Goal: Information Seeking & Learning: Learn about a topic

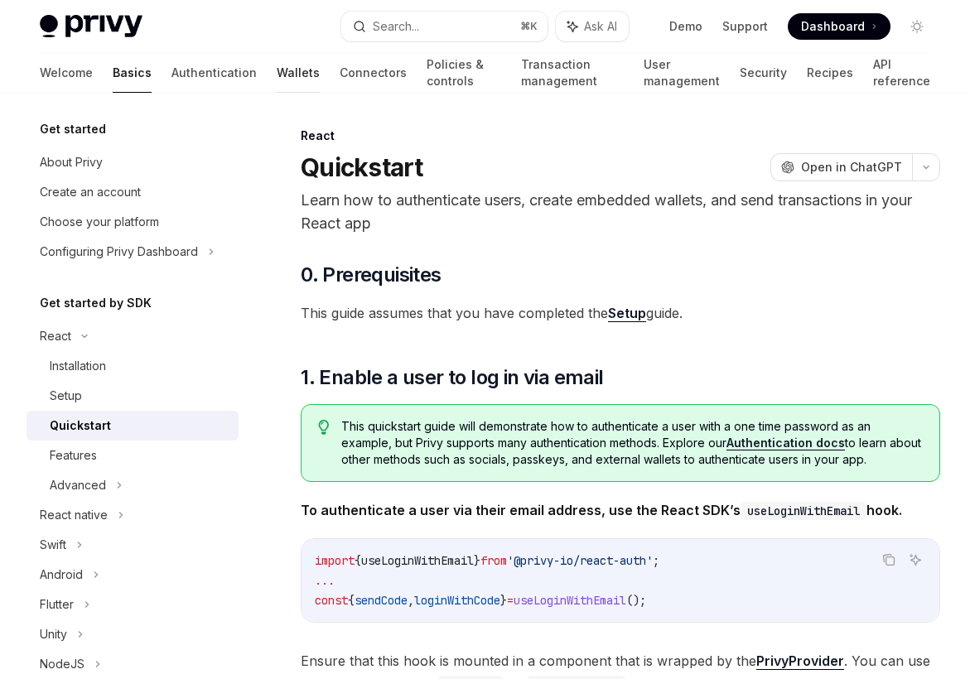
click at [277, 73] on link "Wallets" at bounding box center [298, 73] width 43 height 40
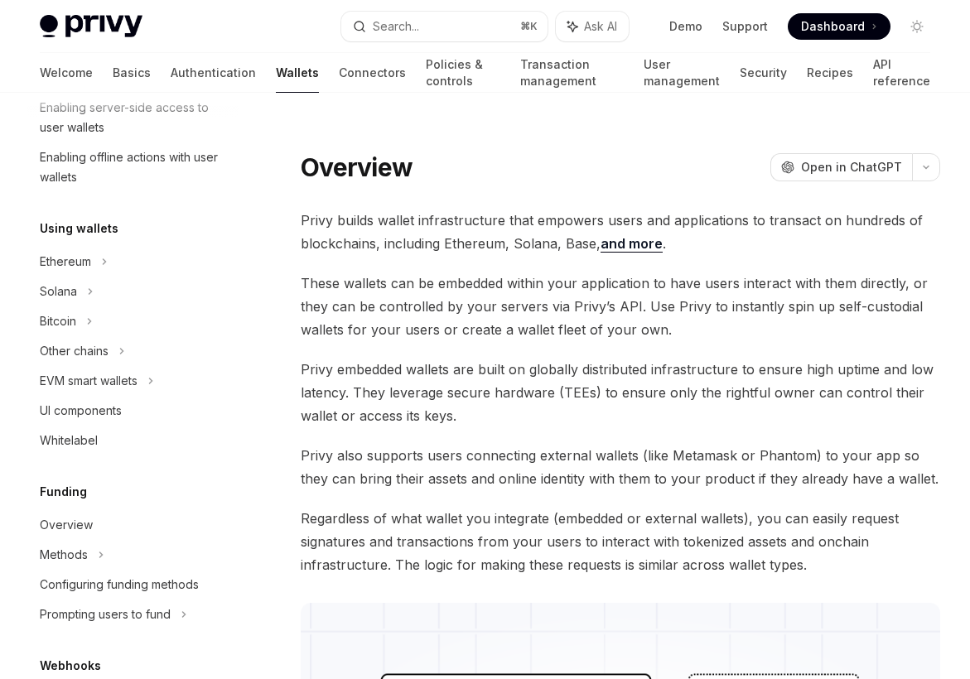
scroll to position [334, 0]
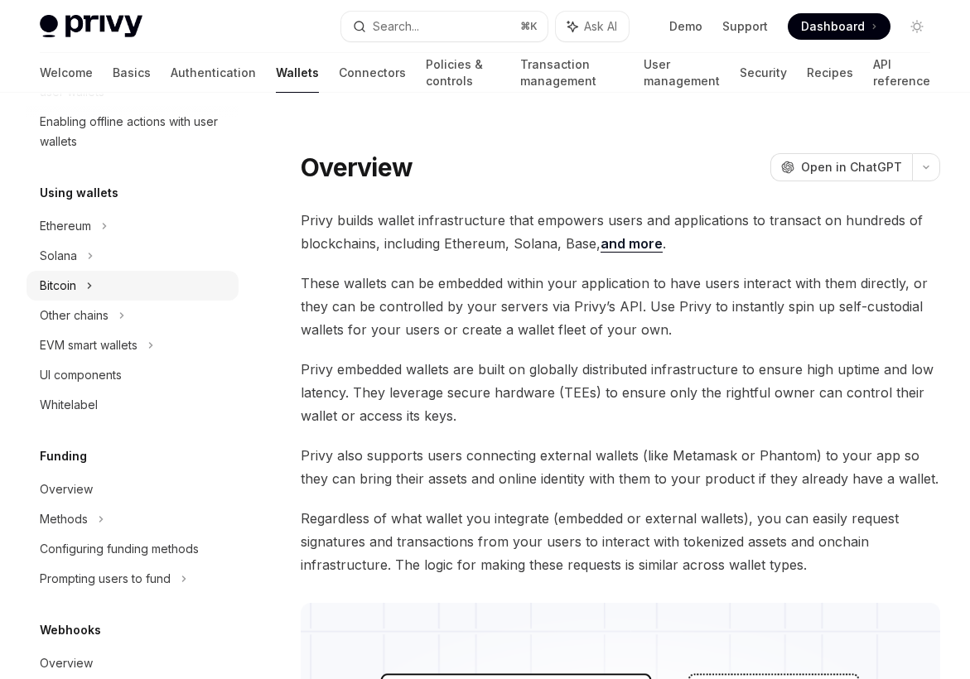
click at [101, 282] on div "Bitcoin" at bounding box center [133, 286] width 212 height 30
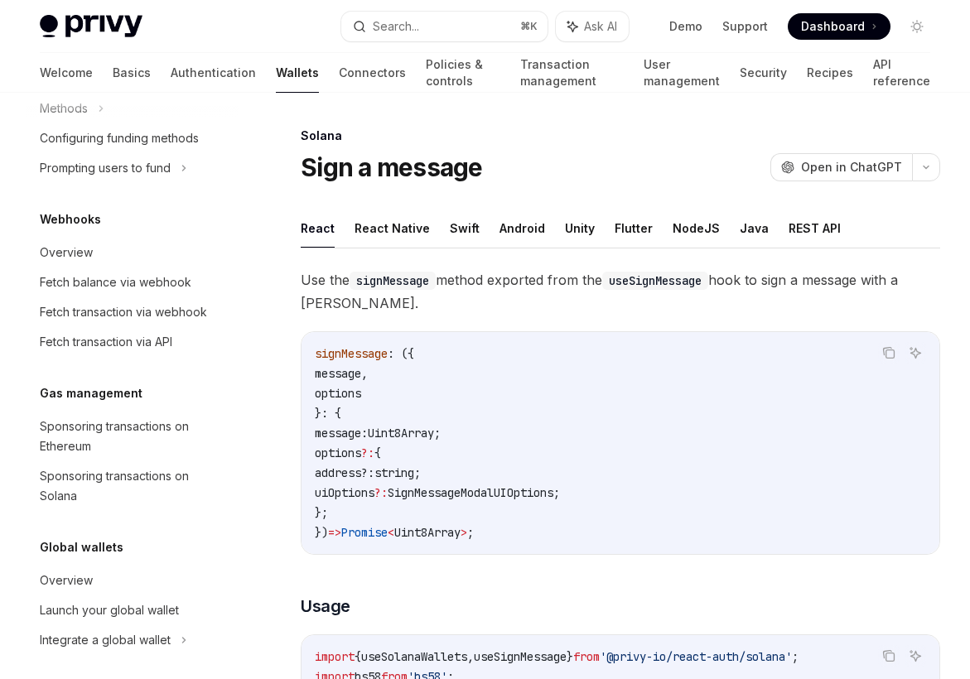
scroll to position [923, 0]
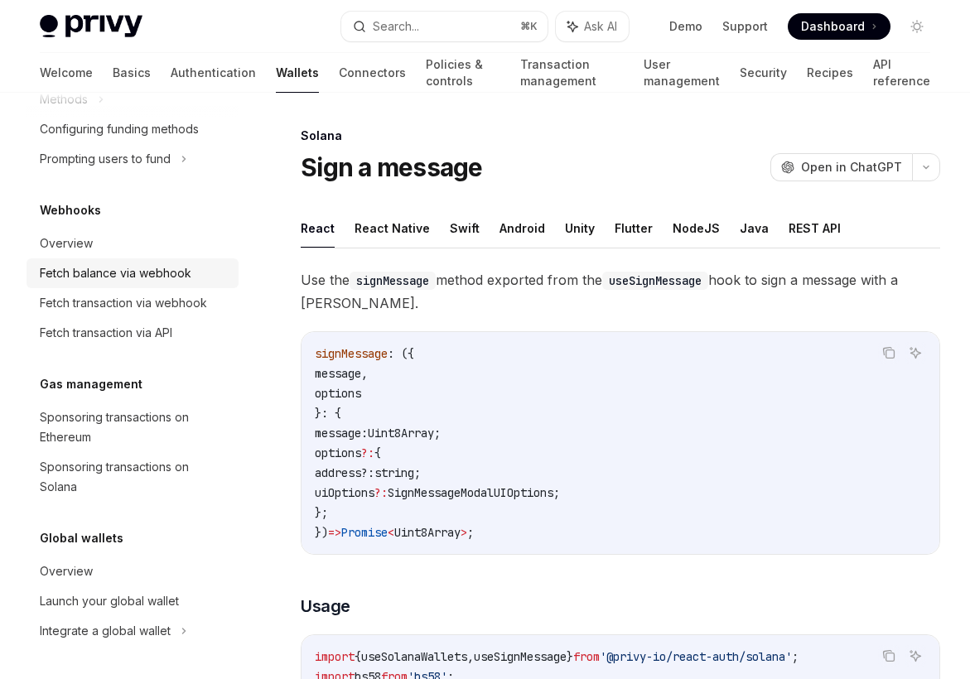
click at [133, 283] on link "Fetch balance via webhook" at bounding box center [133, 273] width 212 height 30
type textarea "*"
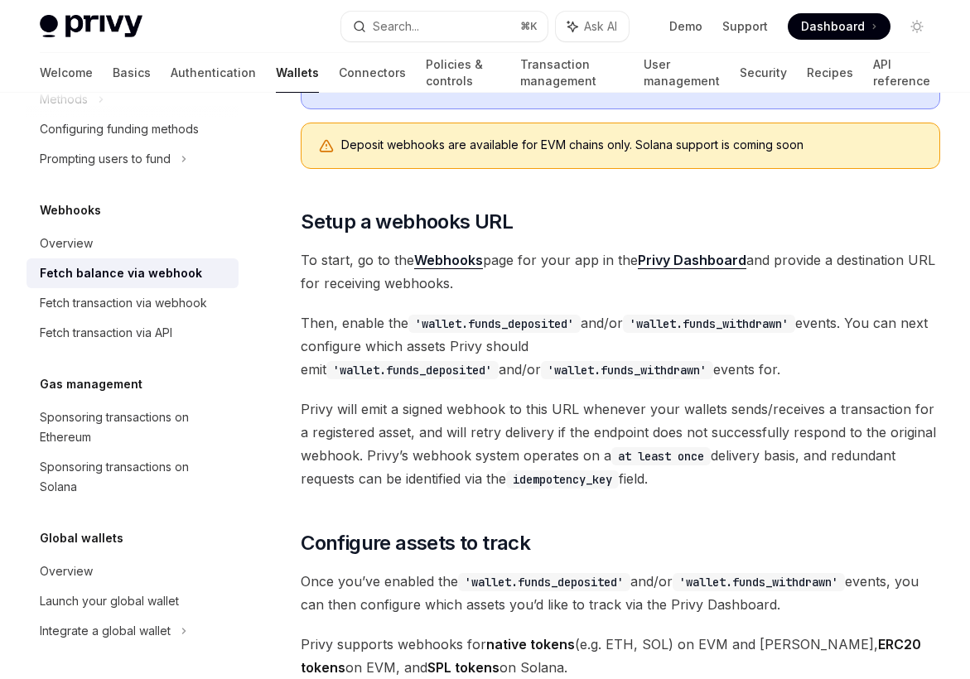
scroll to position [368, 0]
